Goal: Find specific page/section: Find specific page/section

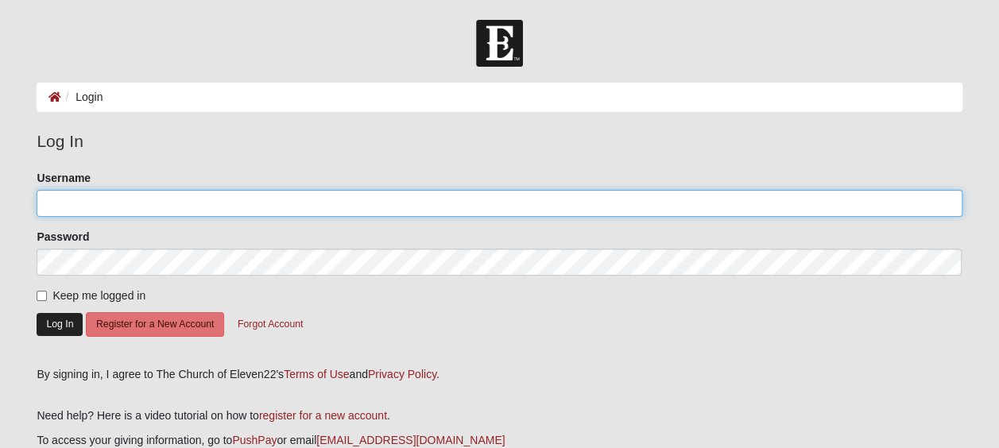
type input "SherryG55"
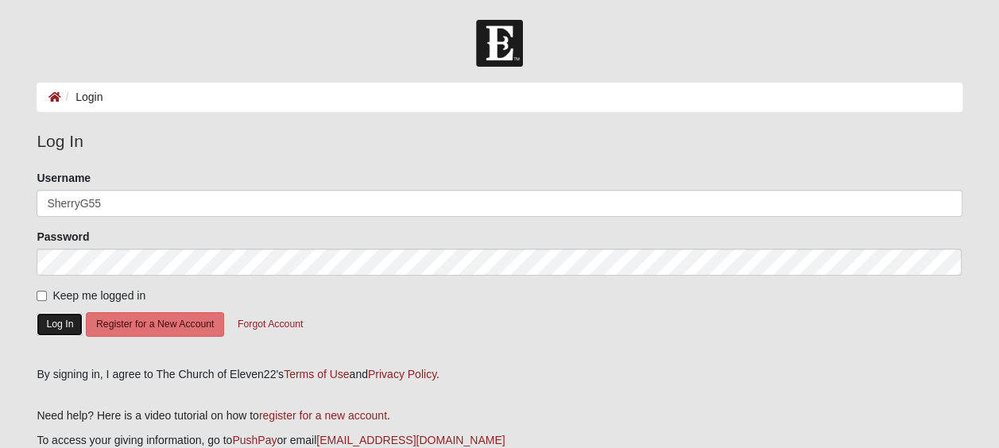
click at [57, 327] on button "Log In" at bounding box center [60, 324] width 46 height 23
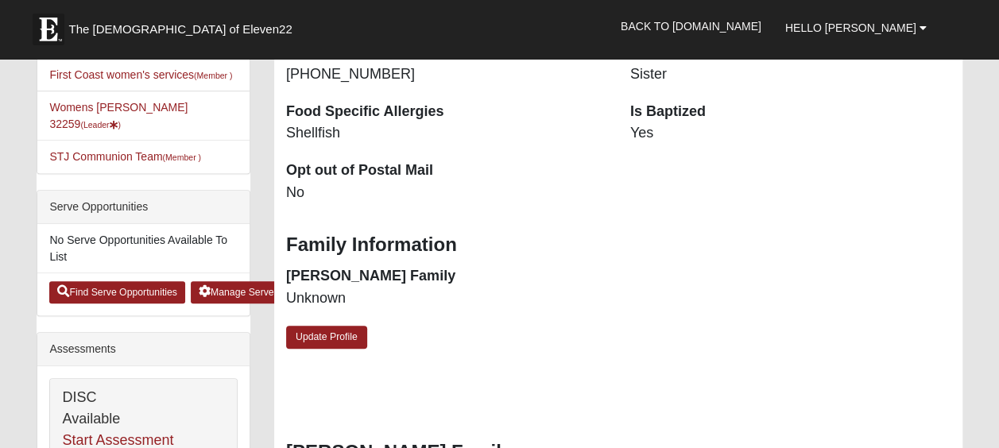
scroll to position [514, 0]
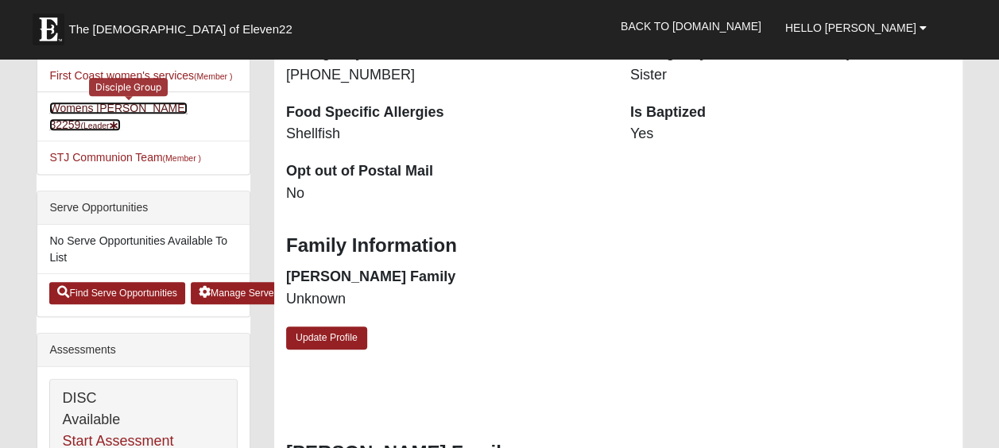
click at [121, 106] on link "Womens Goble 32259 (Leader )" at bounding box center [118, 116] width 138 height 29
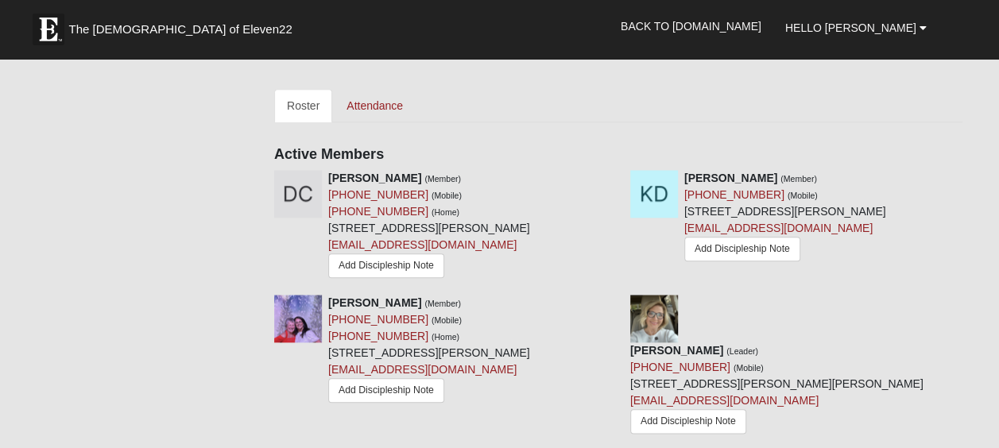
scroll to position [820, 0]
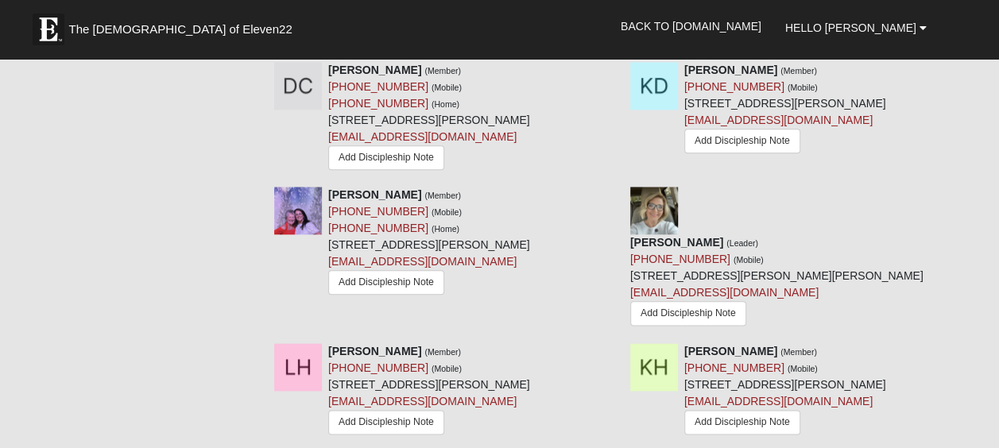
click at [640, 223] on img at bounding box center [654, 211] width 48 height 48
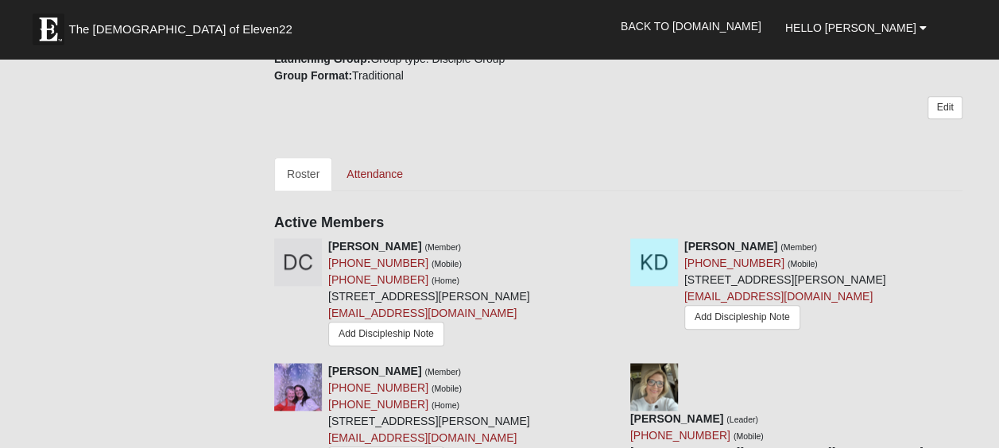
scroll to position [663, 0]
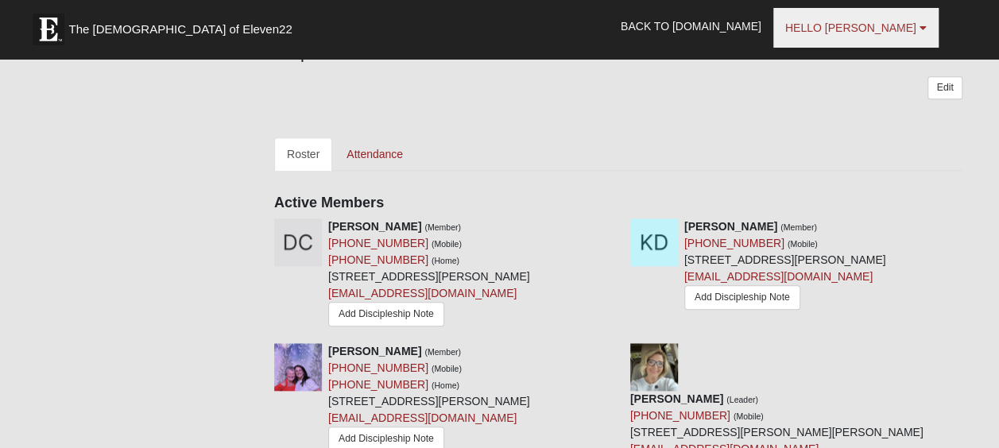
click at [858, 26] on span "Hello Sherry" at bounding box center [850, 27] width 131 height 13
